Goal: Task Accomplishment & Management: Complete application form

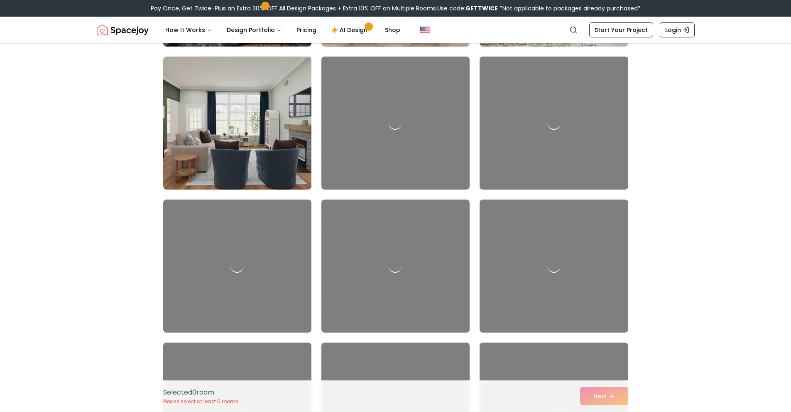
scroll to position [486, 0]
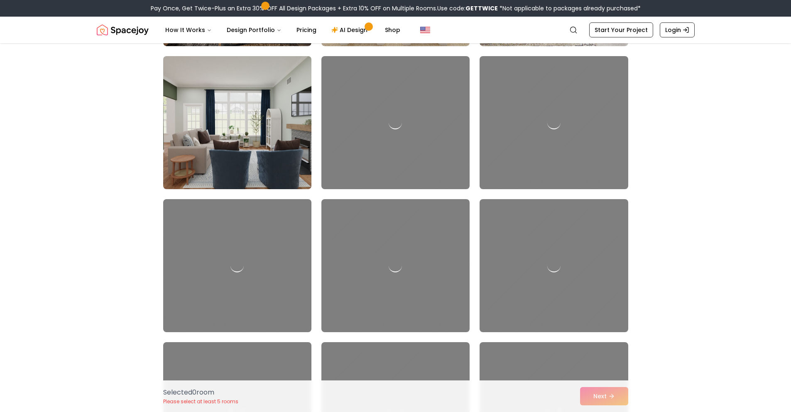
click at [250, 146] on img at bounding box center [237, 123] width 156 height 140
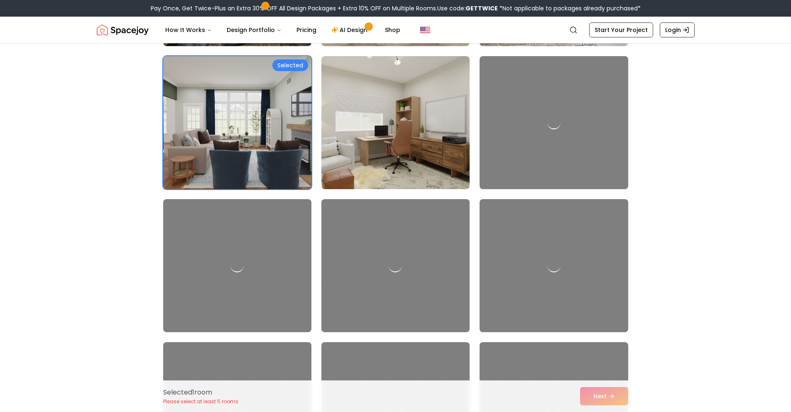
click at [293, 65] on div "Selected" at bounding box center [290, 65] width 36 height 12
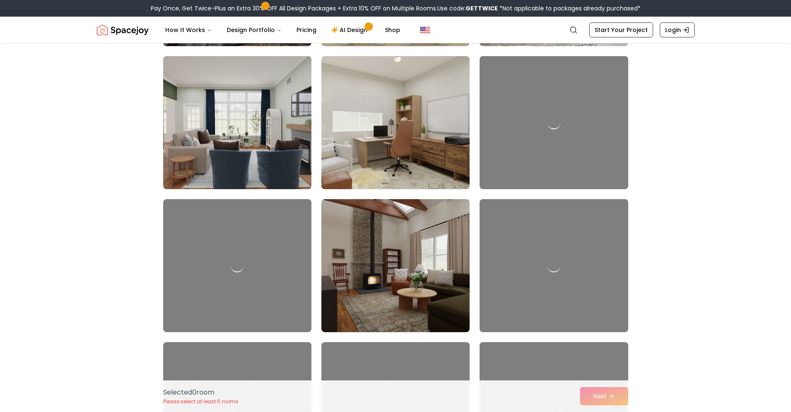
click at [378, 115] on img at bounding box center [396, 123] width 156 height 140
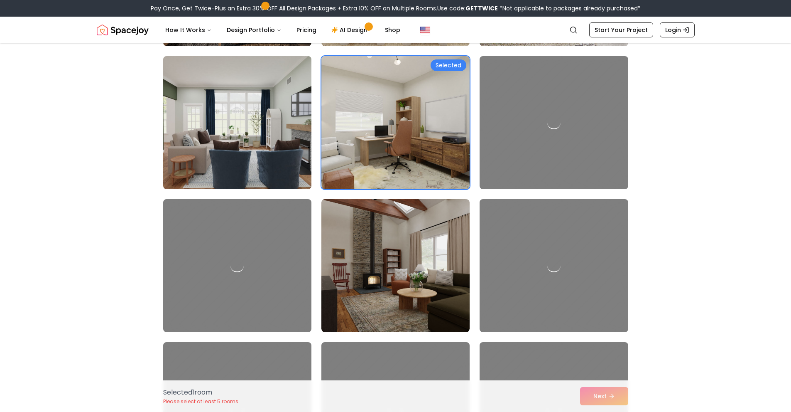
click at [301, 114] on img at bounding box center [237, 123] width 156 height 140
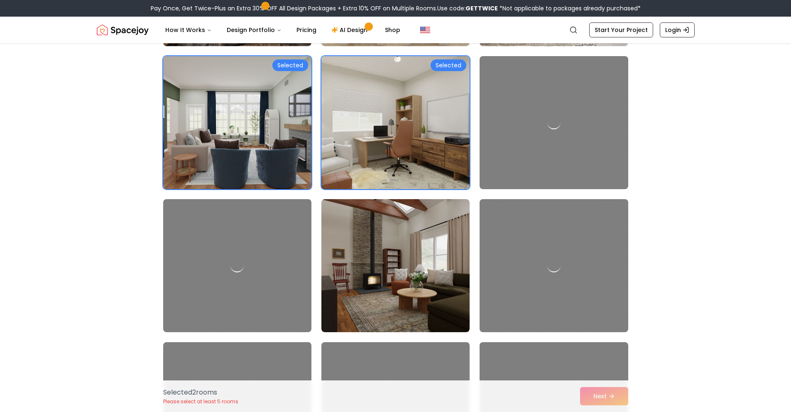
click at [380, 134] on img at bounding box center [396, 123] width 156 height 140
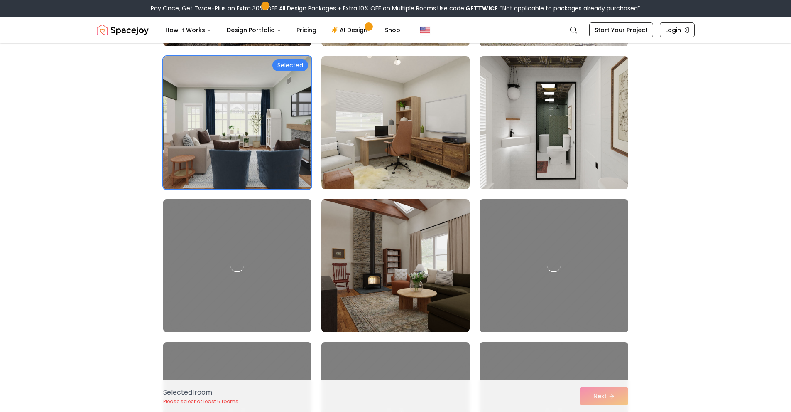
click at [285, 149] on img at bounding box center [237, 123] width 156 height 140
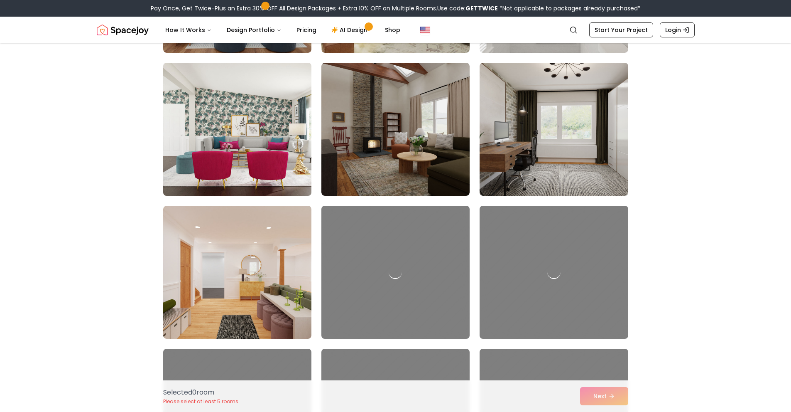
scroll to position [623, 0]
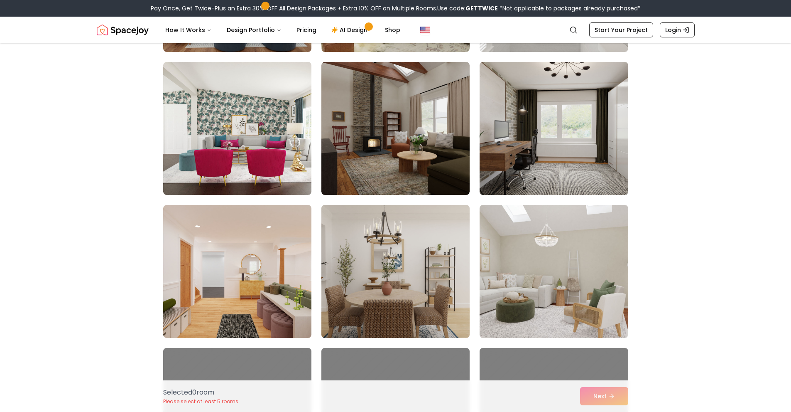
click at [384, 268] on img at bounding box center [396, 271] width 156 height 140
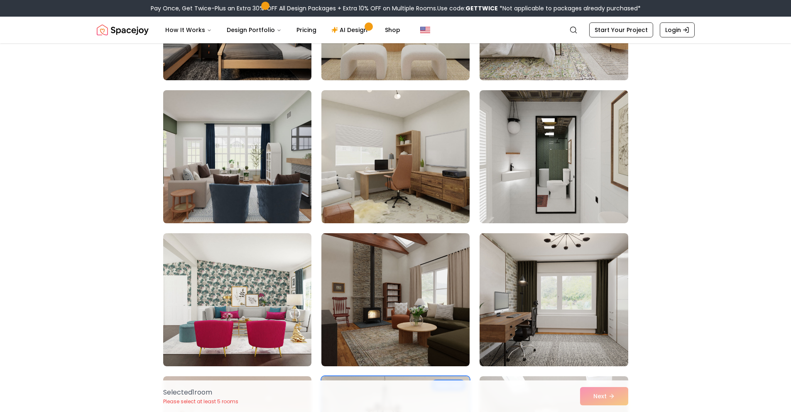
click at [280, 171] on img at bounding box center [237, 157] width 156 height 140
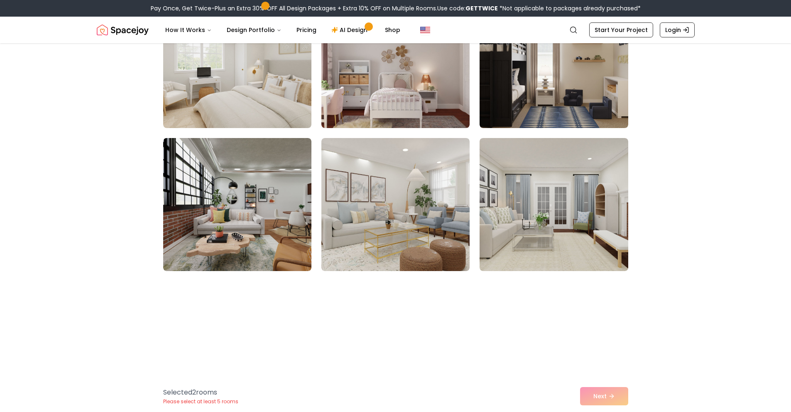
scroll to position [1262, 0]
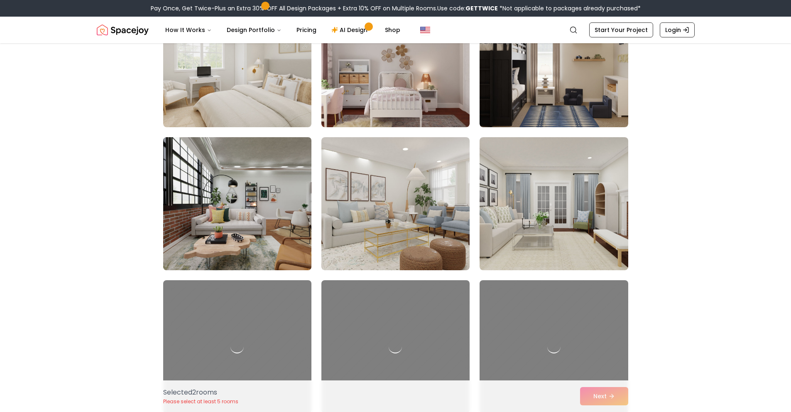
click at [275, 220] on img at bounding box center [237, 204] width 156 height 140
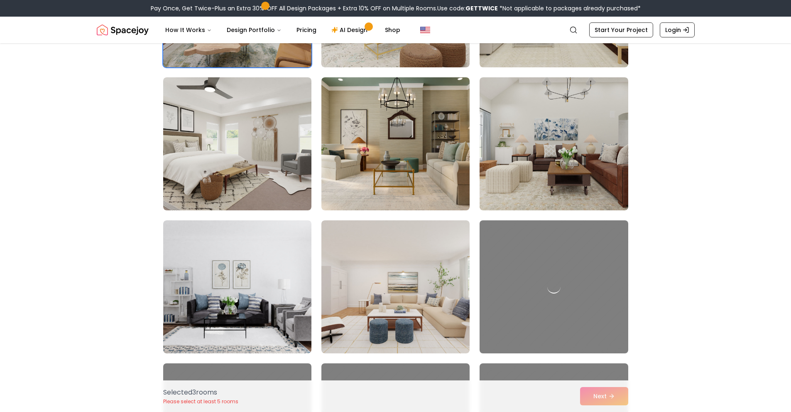
scroll to position [1466, 0]
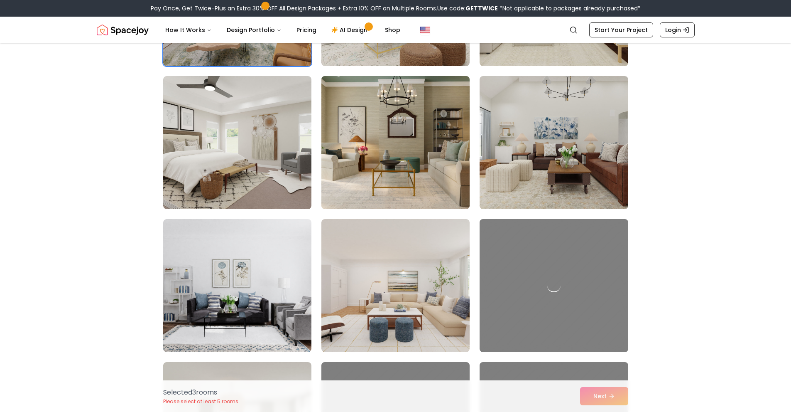
click at [378, 135] on img at bounding box center [396, 143] width 156 height 140
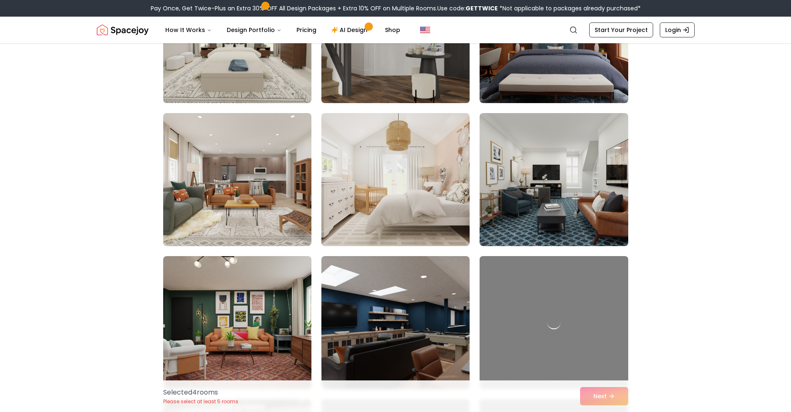
scroll to position [2144, 0]
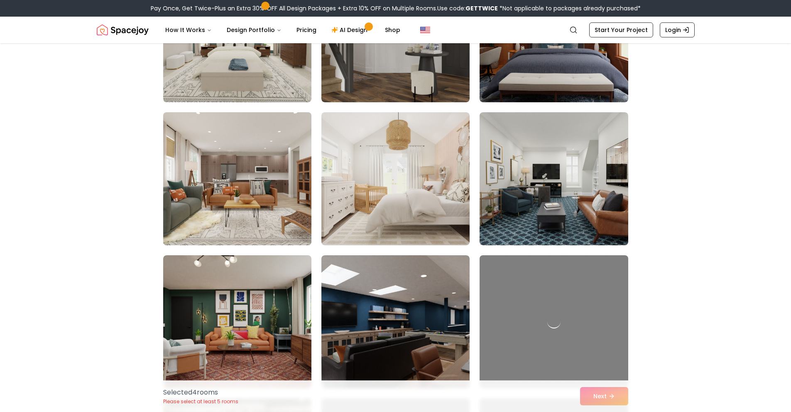
click at [180, 207] on img at bounding box center [237, 179] width 156 height 140
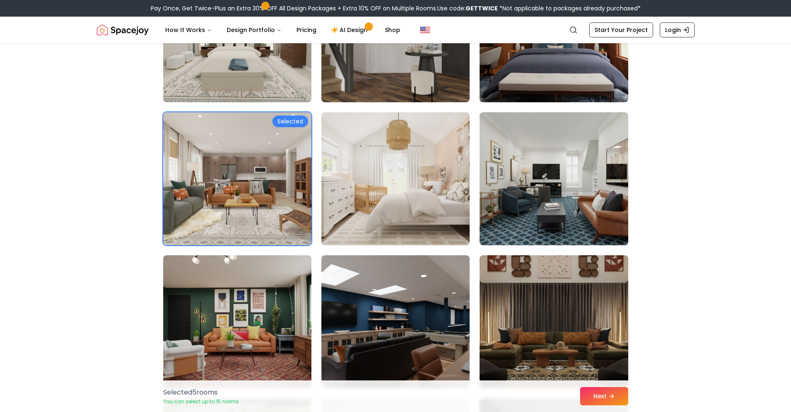
click at [298, 339] on img at bounding box center [237, 322] width 156 height 140
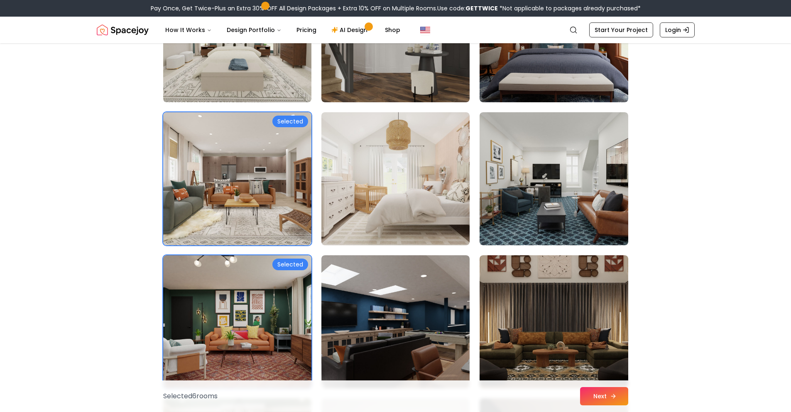
click at [601, 399] on button "Next" at bounding box center [604, 396] width 48 height 18
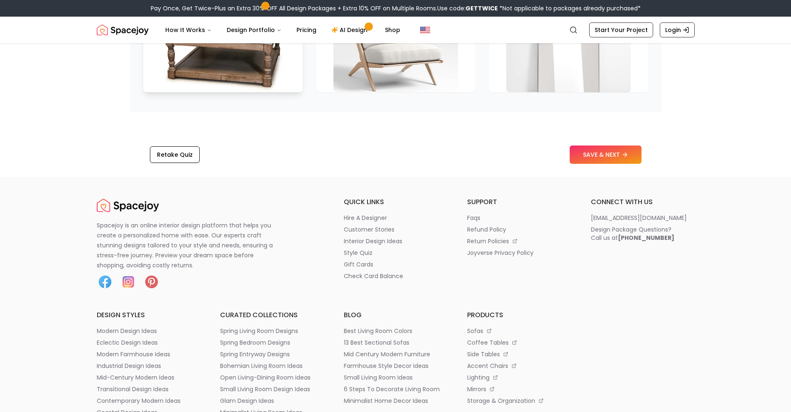
scroll to position [1357, 0]
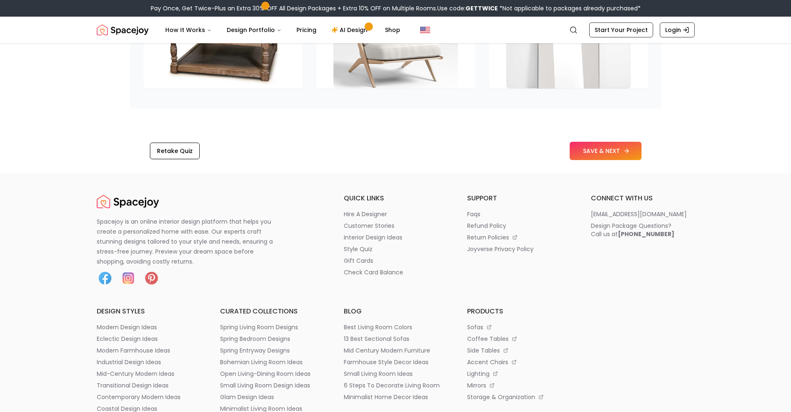
click at [586, 151] on button "SAVE & NEXT" at bounding box center [606, 151] width 72 height 18
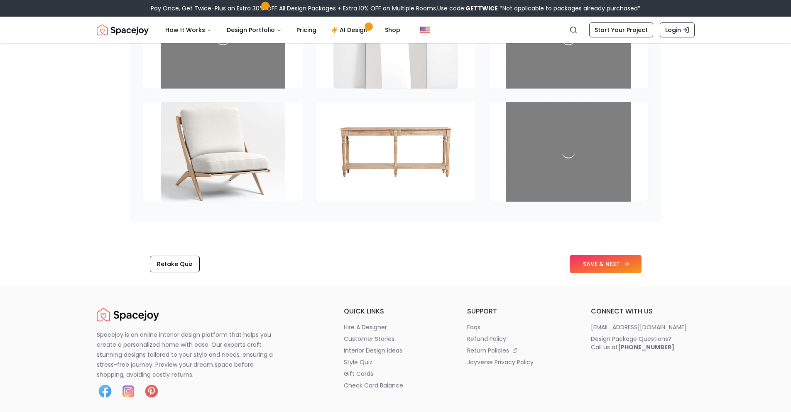
scroll to position [1131, 0]
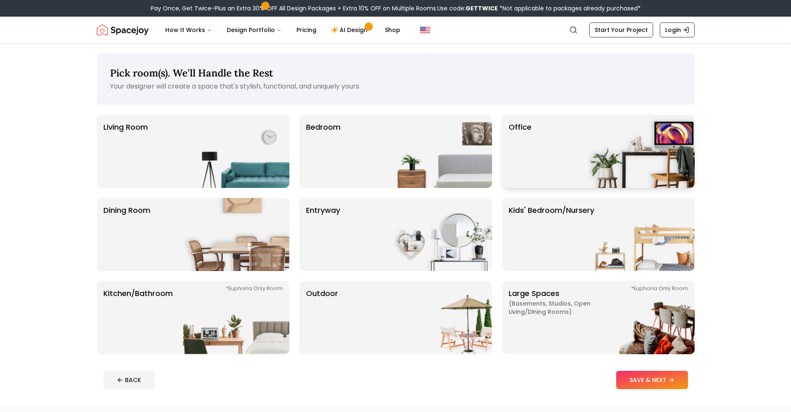
click at [538, 163] on div "Office" at bounding box center [598, 151] width 193 height 73
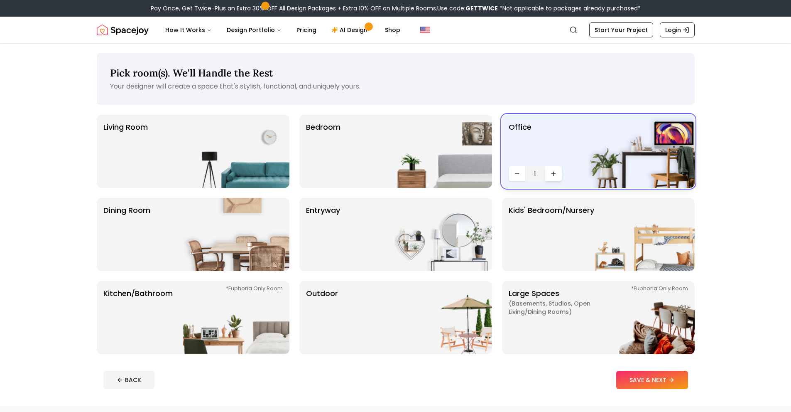
click at [554, 173] on icon "Increase quantity" at bounding box center [553, 173] width 7 height 7
click at [515, 175] on icon "Decrease quantity" at bounding box center [517, 173] width 7 height 7
click at [523, 169] on button "Decrease quantity" at bounding box center [517, 173] width 17 height 15
click at [424, 144] on img at bounding box center [439, 151] width 106 height 73
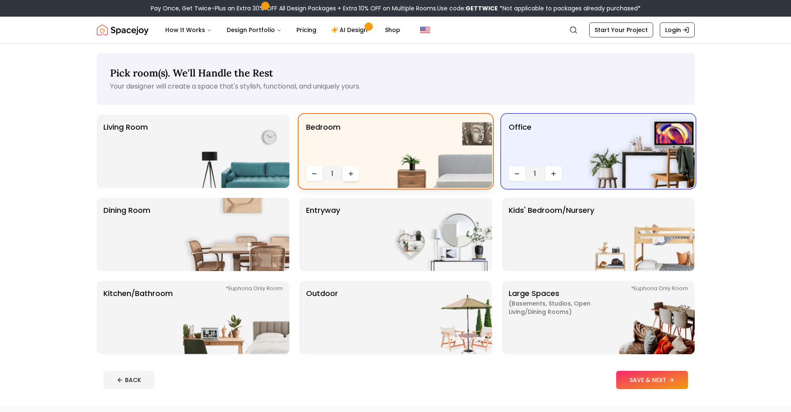
click at [351, 177] on icon "Increase quantity" at bounding box center [351, 173] width 7 height 7
click at [553, 175] on icon "Increase quantity" at bounding box center [553, 173] width 7 height 7
click at [645, 376] on button "SAVE & NEXT" at bounding box center [652, 379] width 72 height 18
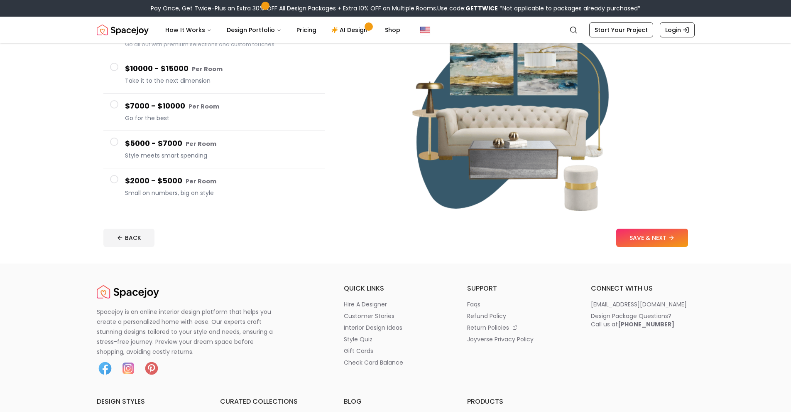
scroll to position [152, 0]
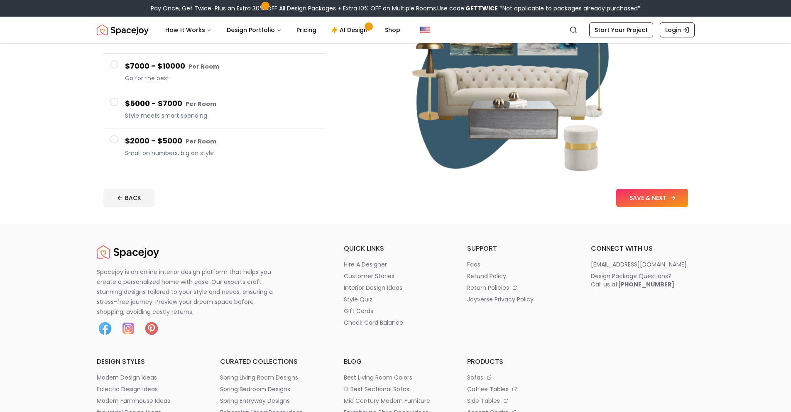
click at [658, 196] on button "SAVE & NEXT" at bounding box center [652, 198] width 72 height 18
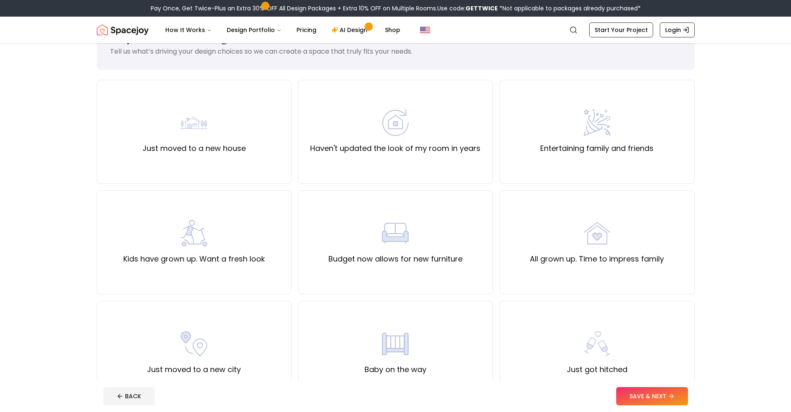
scroll to position [37, 0]
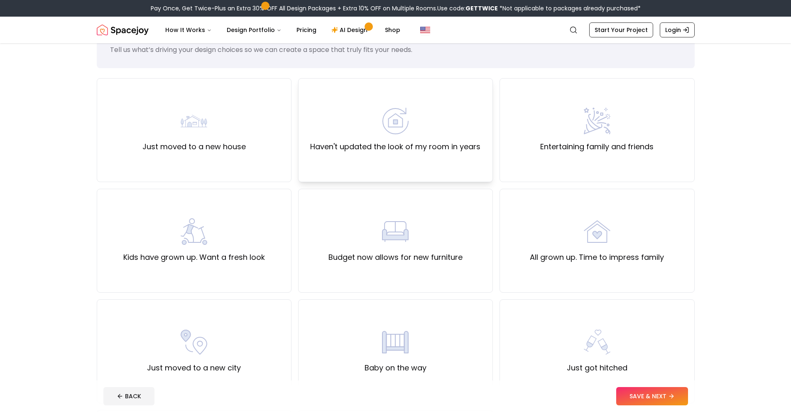
click at [387, 151] on label "Haven't updated the look of my room in years" at bounding box center [395, 147] width 170 height 12
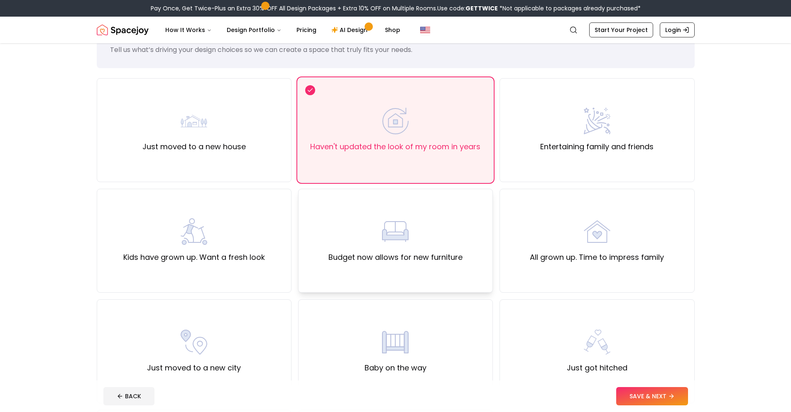
click at [388, 250] on div "Budget now allows for new furniture" at bounding box center [396, 240] width 134 height 45
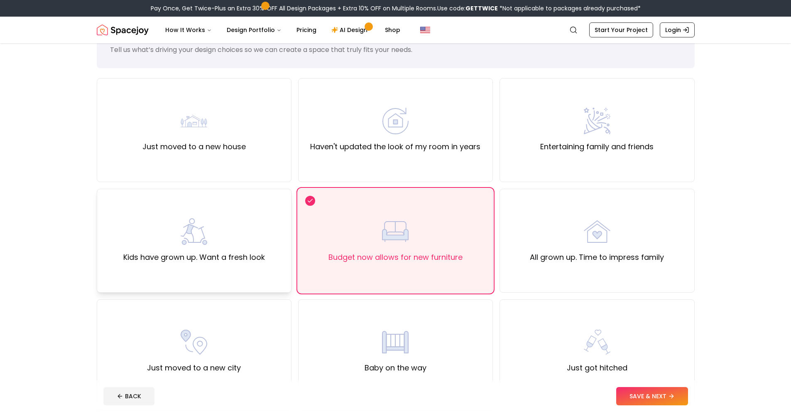
click at [204, 250] on div "Kids have grown up. Want a fresh look" at bounding box center [194, 240] width 142 height 45
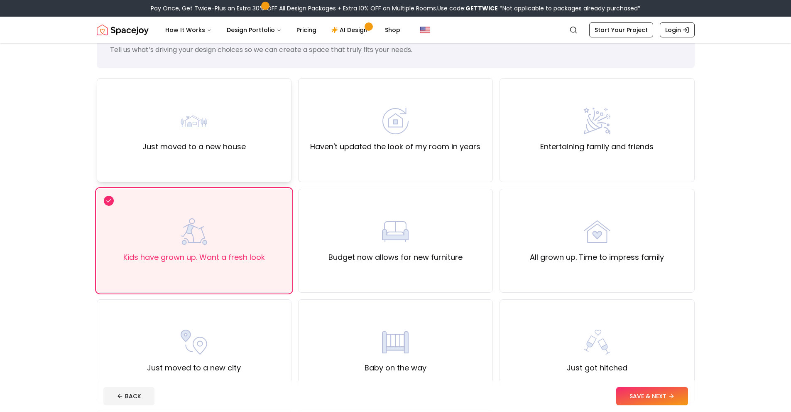
click at [192, 155] on div "Just moved to a new house" at bounding box center [194, 130] width 195 height 104
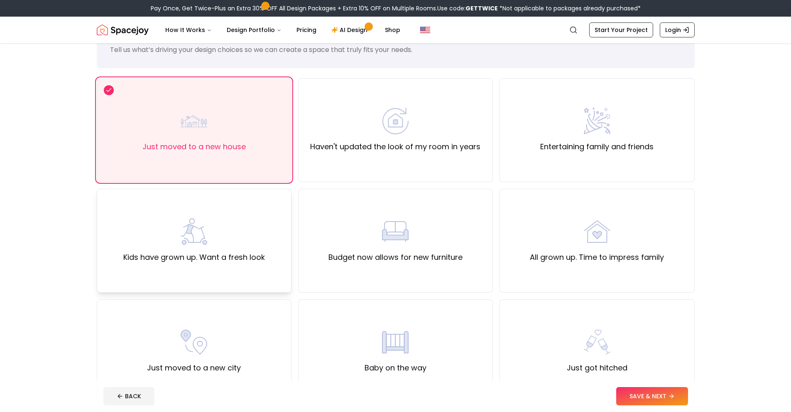
click at [241, 285] on div "Kids have grown up. Want a fresh look" at bounding box center [194, 241] width 195 height 104
